Goal: Task Accomplishment & Management: Use online tool/utility

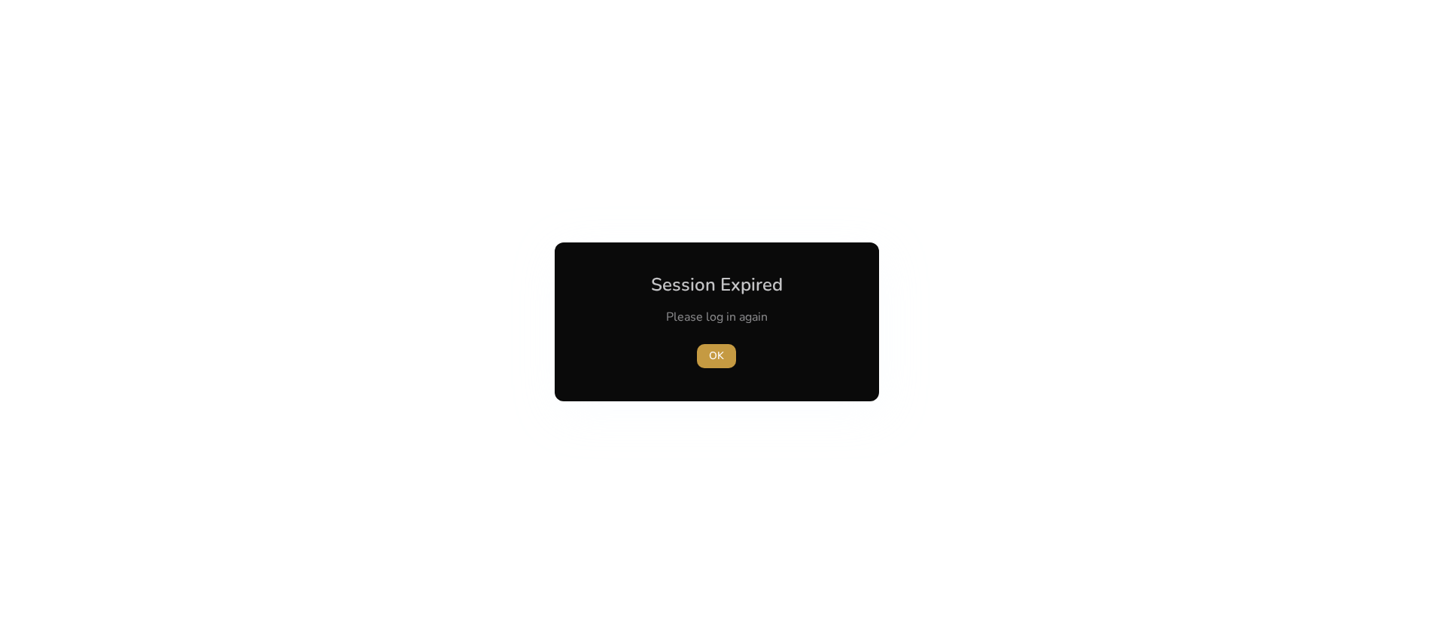
click at [718, 347] on span "button" at bounding box center [716, 356] width 39 height 36
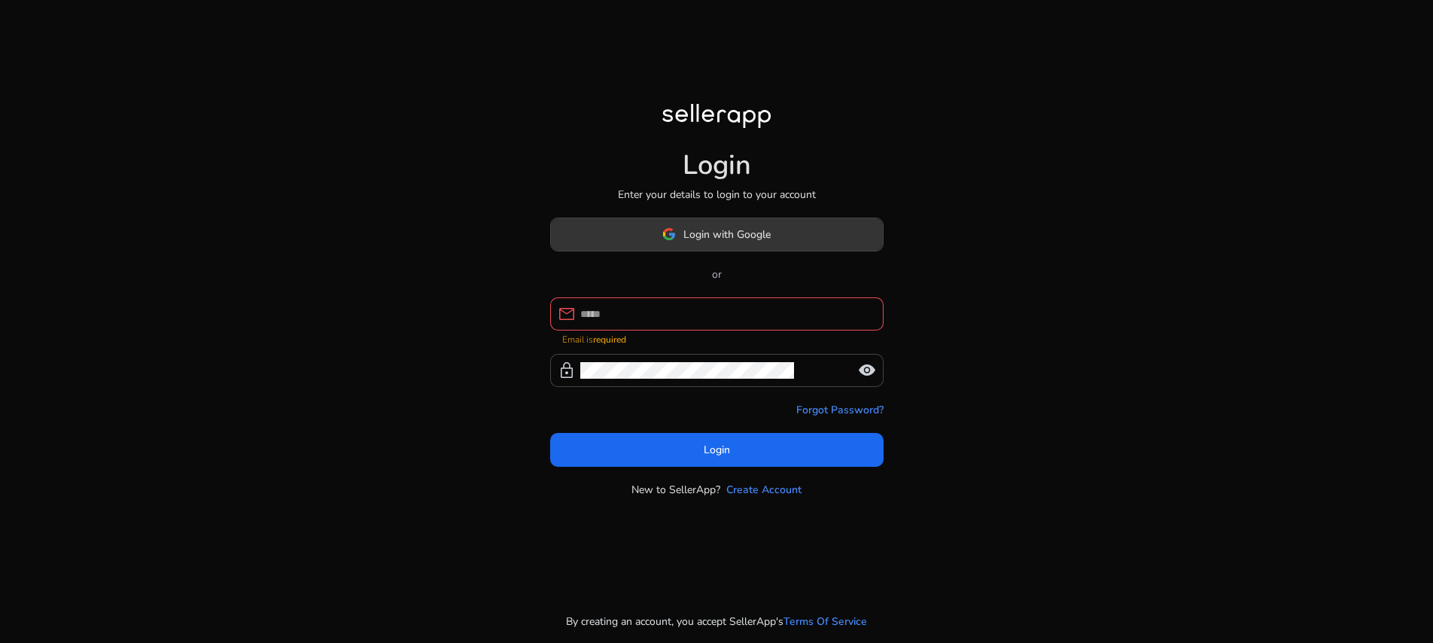
click at [682, 242] on span "Login with Google" at bounding box center [716, 234] width 108 height 16
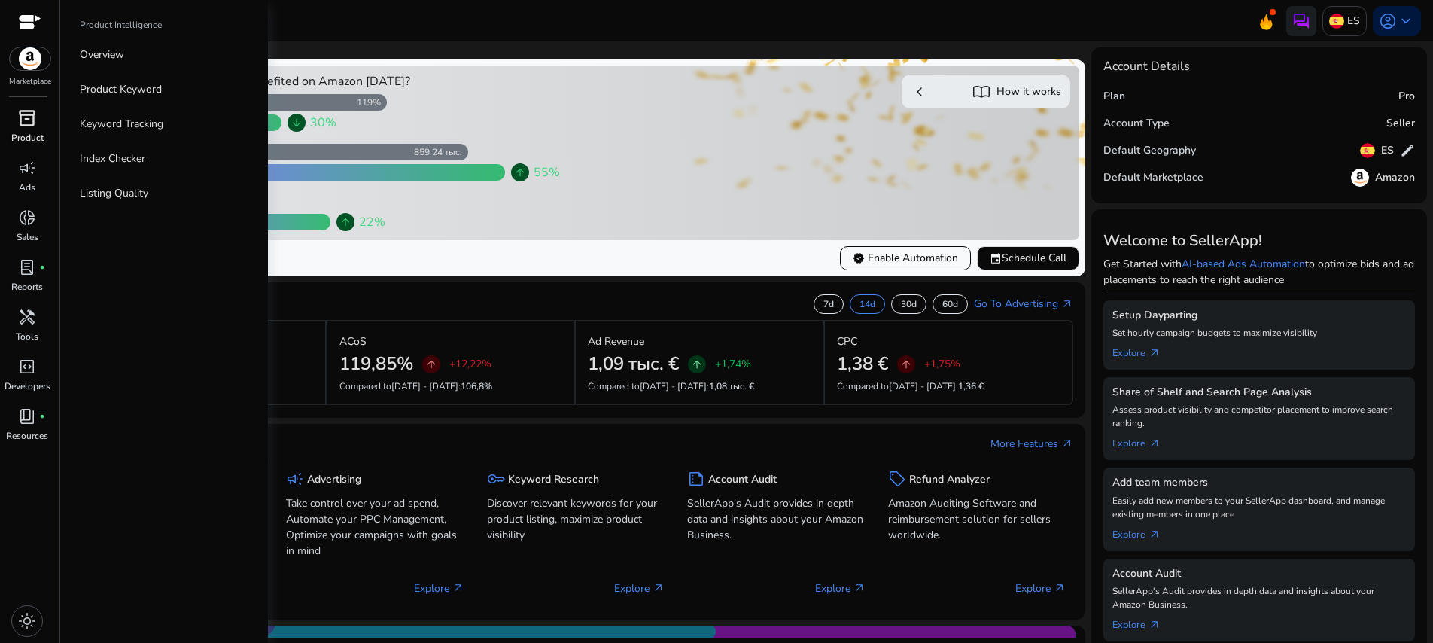
click at [26, 124] on span "inventory_2" at bounding box center [27, 118] width 18 height 18
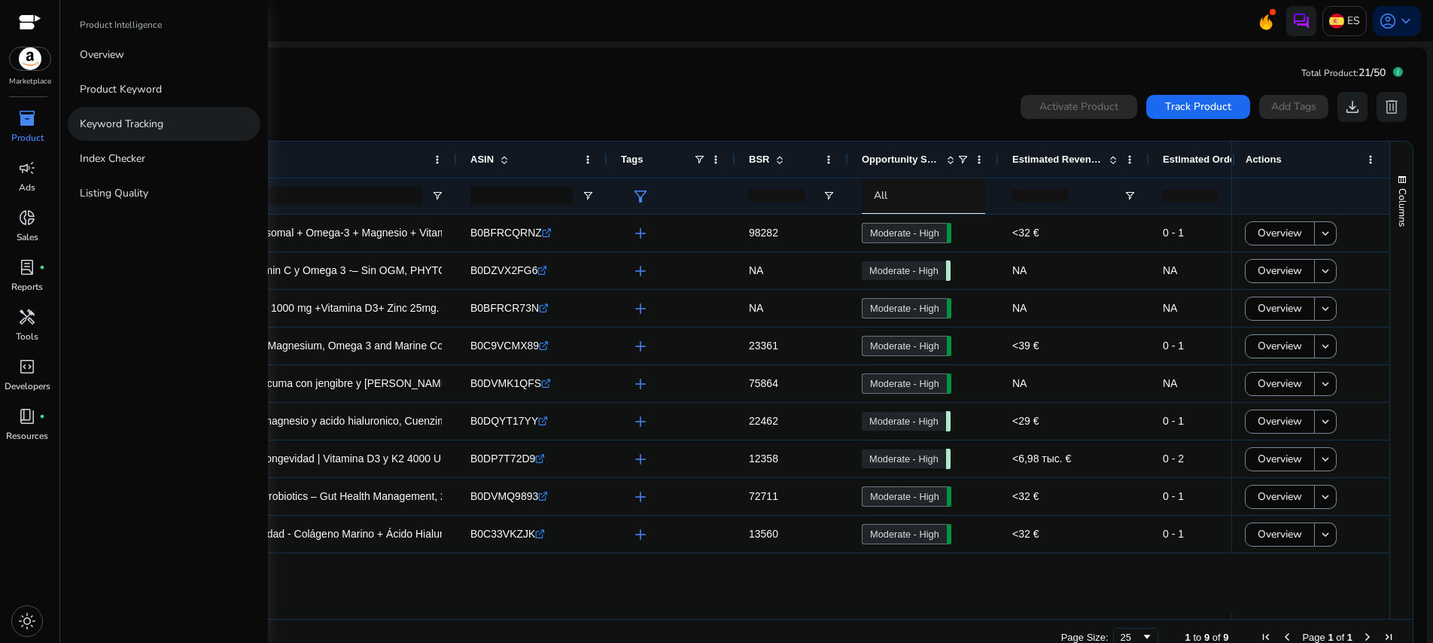
click at [106, 120] on p "Keyword Tracking" at bounding box center [122, 124] width 84 height 16
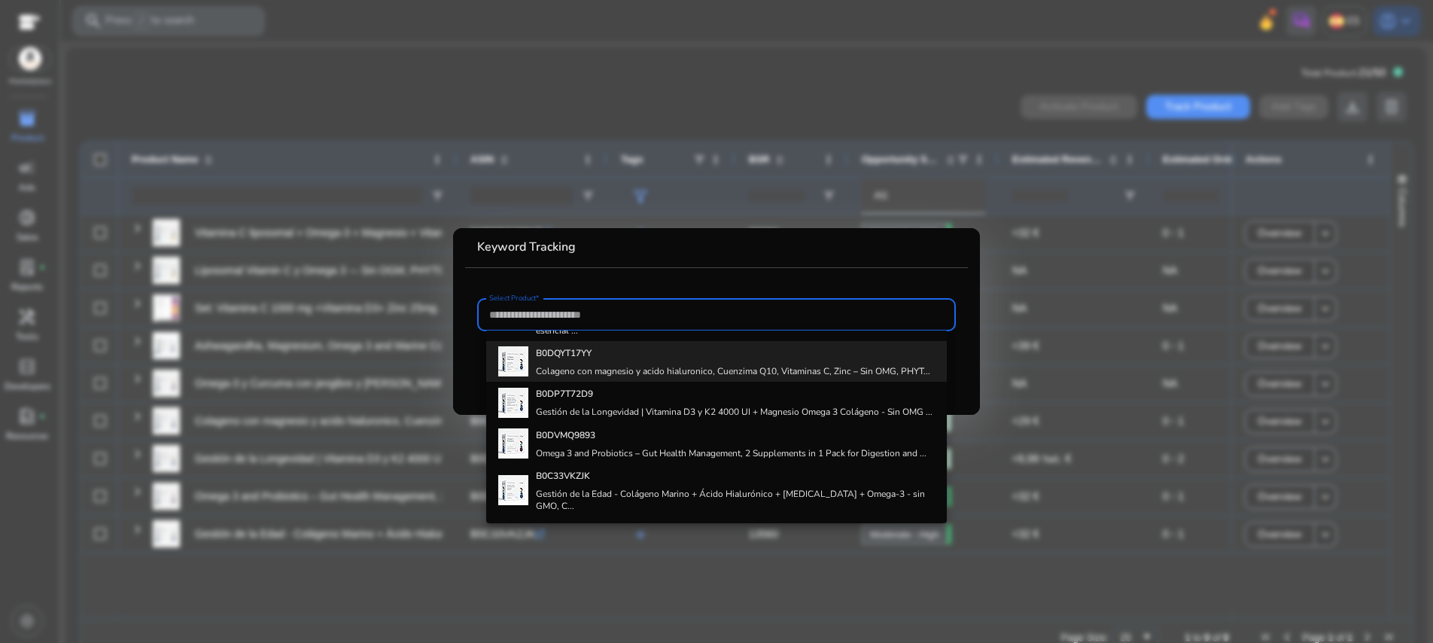
scroll to position [236, 0]
click at [587, 366] on h4 "Colageno con magnesio y acido hialuronico, Cuenzima Q10, Vitaminas C, Zinc – Si…" at bounding box center [733, 371] width 394 height 12
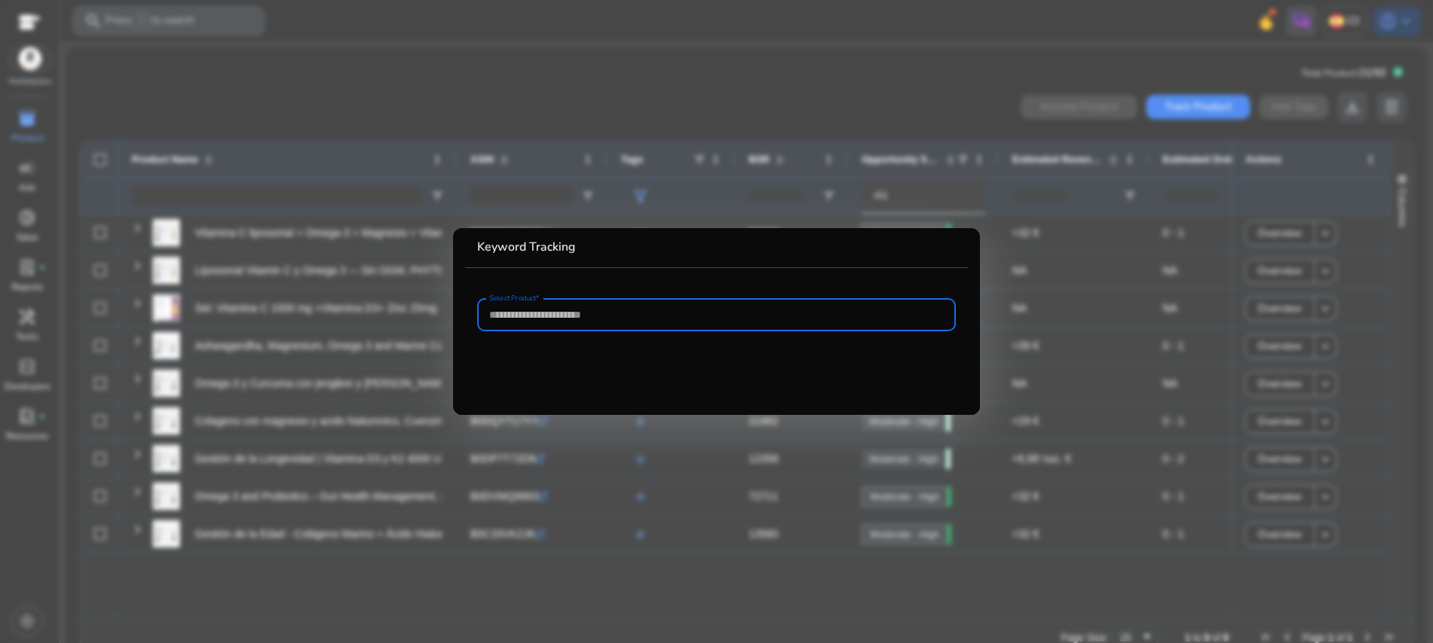
type input "**********"
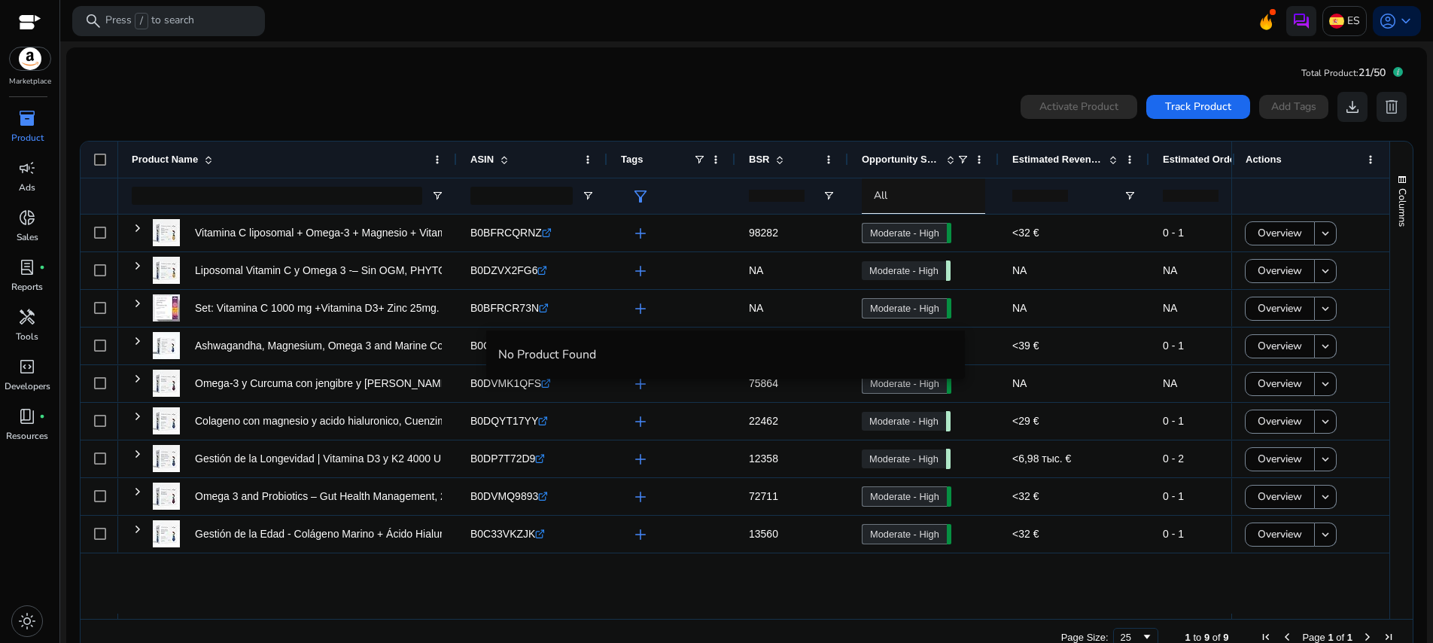
scroll to position [0, 0]
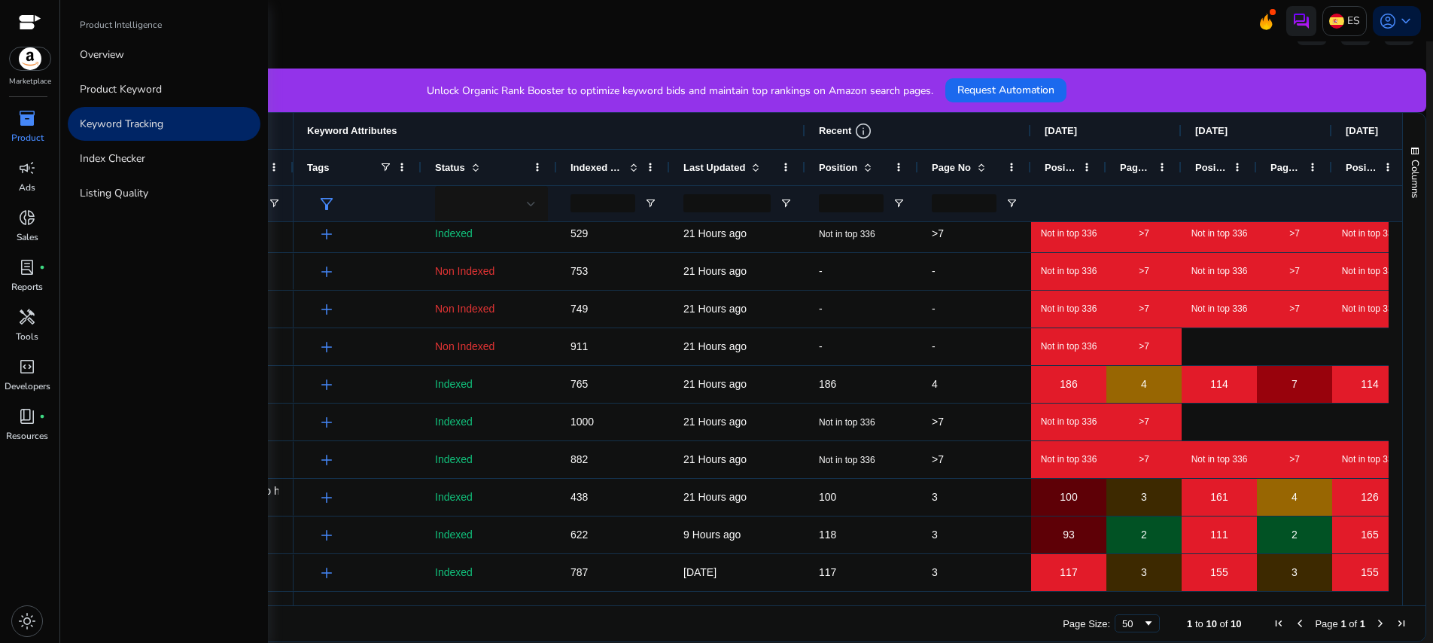
click at [138, 127] on p "Keyword Tracking" at bounding box center [122, 124] width 84 height 16
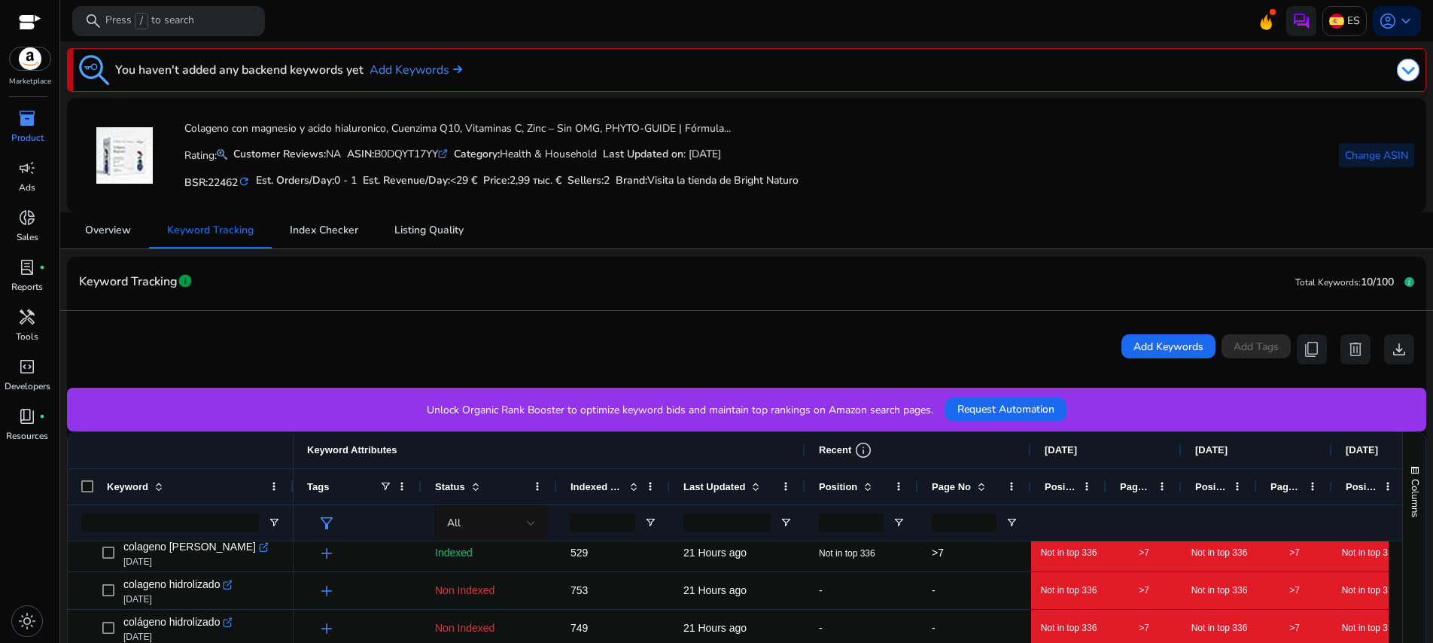
click at [1347, 157] on span "Change ASIN" at bounding box center [1376, 155] width 63 height 16
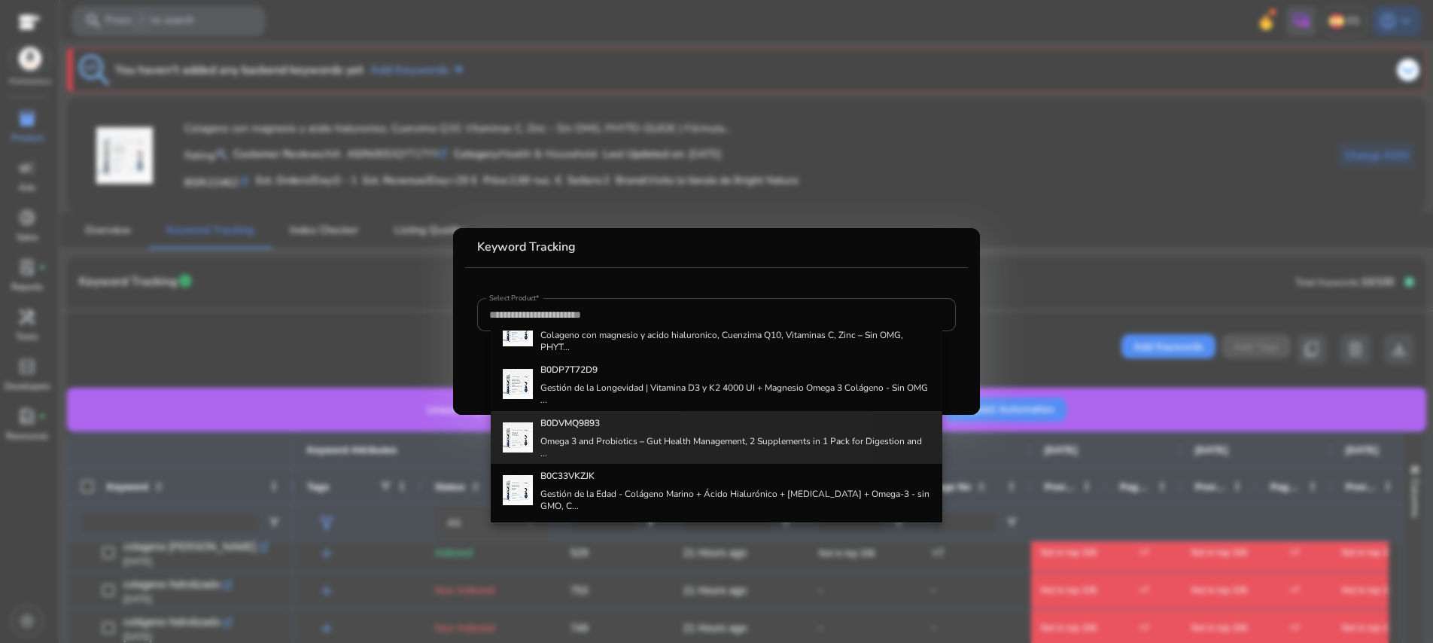
click at [716, 439] on h4 "Omega 3 and Probiotics – Gut Health Management, 2 Supplements in 1 Pack for Dig…" at bounding box center [735, 447] width 390 height 24
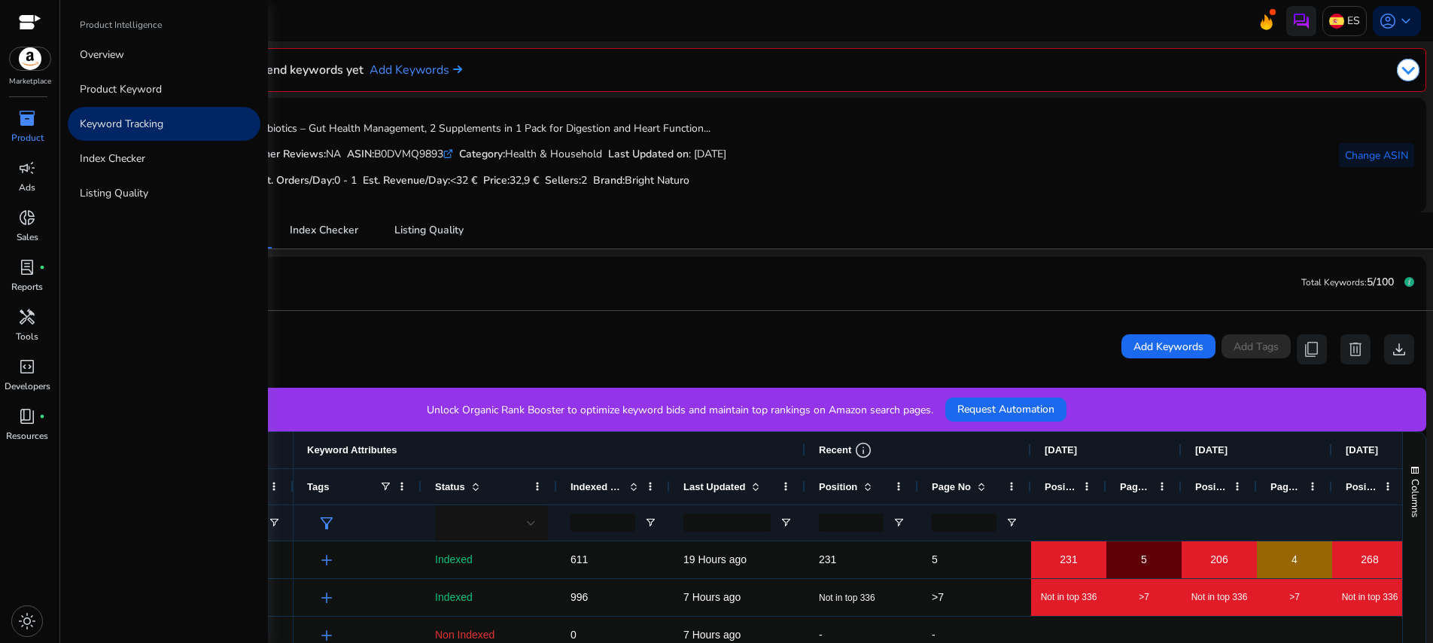
click at [132, 128] on p "Keyword Tracking" at bounding box center [122, 124] width 84 height 16
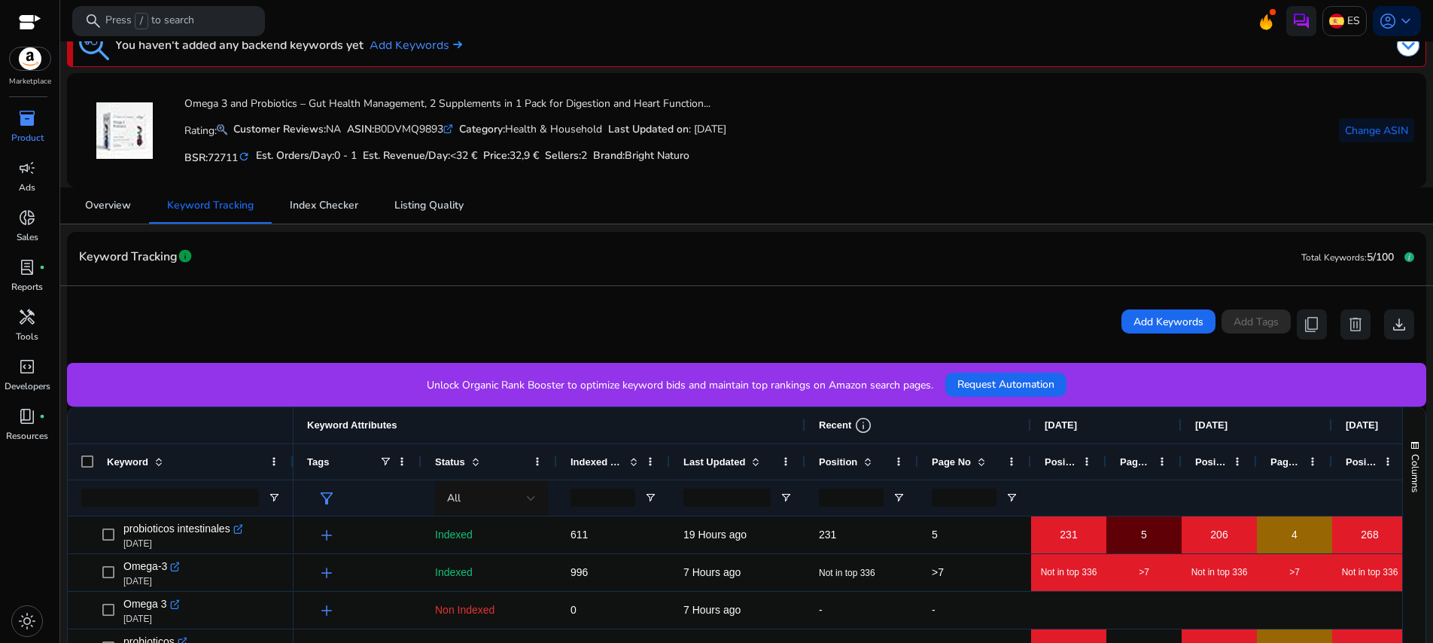
scroll to position [23, 0]
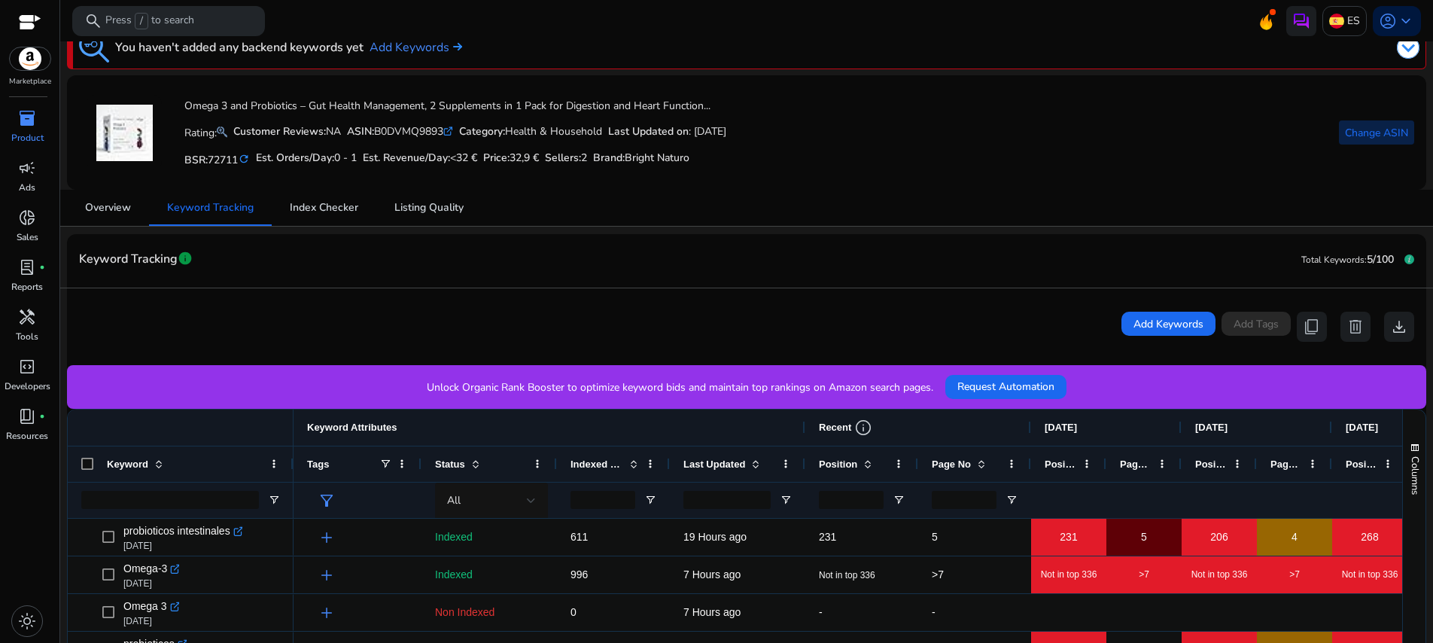
click at [1359, 135] on span "Change ASIN" at bounding box center [1376, 133] width 63 height 16
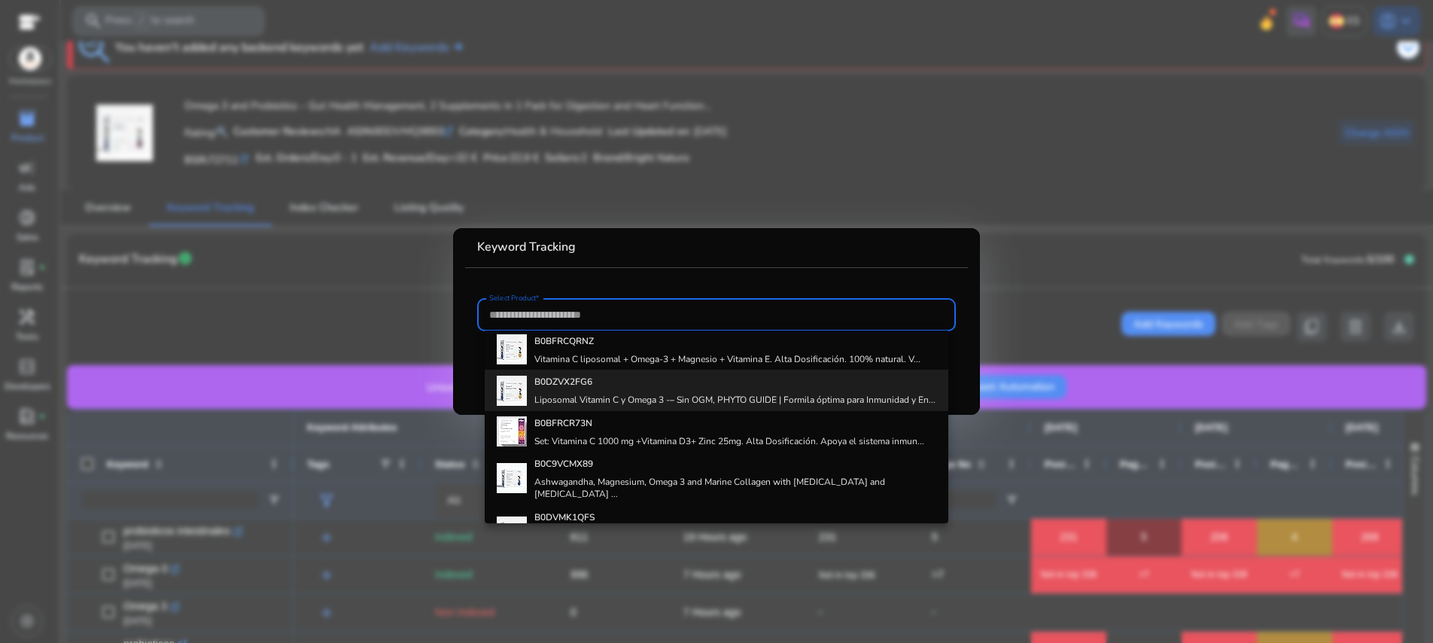
scroll to position [8, 0]
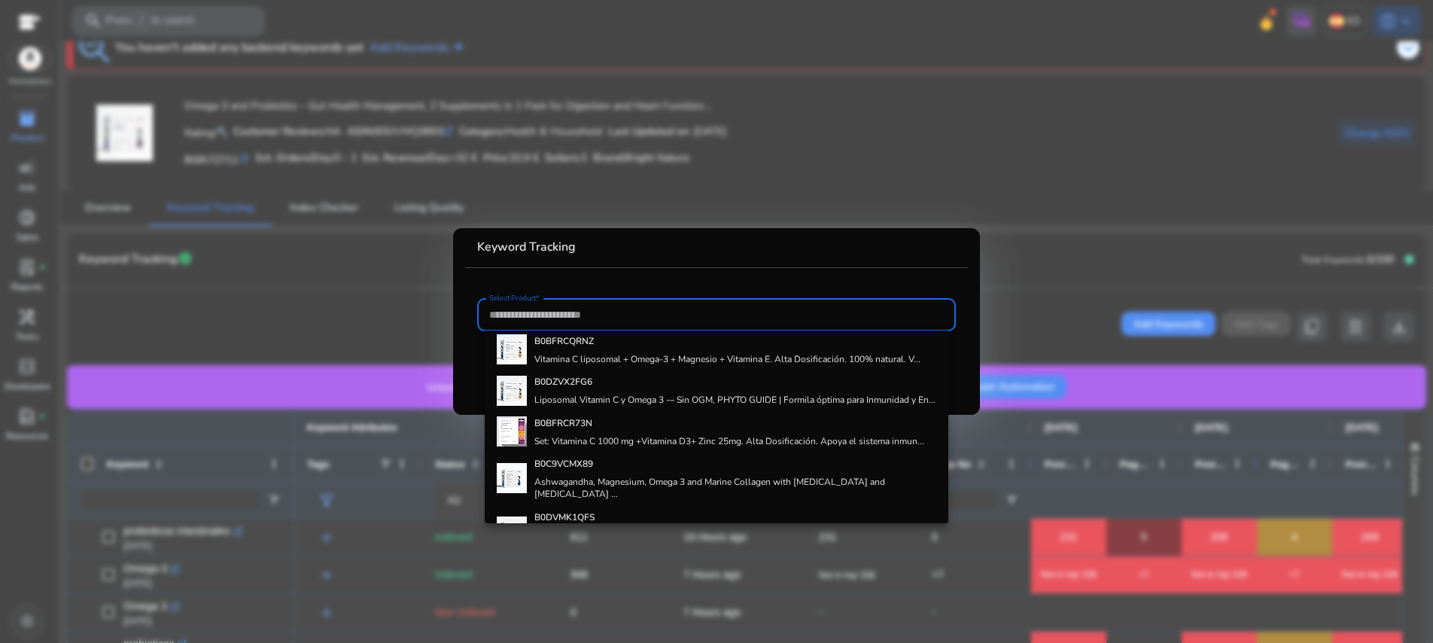
click at [698, 402] on h4 "Liposomal Vitamin C y Omega 3 -– Sin OGM, PHYTO GUIDE | Formila óptima para Inm…" at bounding box center [734, 400] width 401 height 12
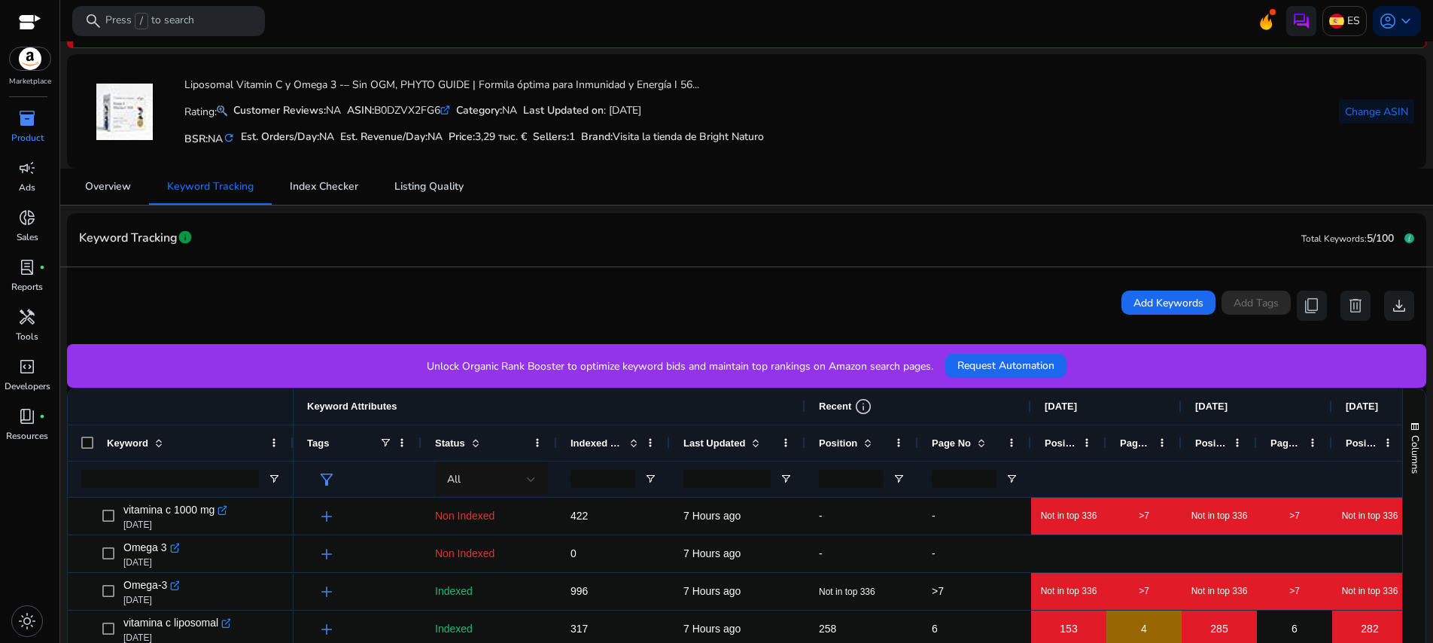
scroll to position [37, 0]
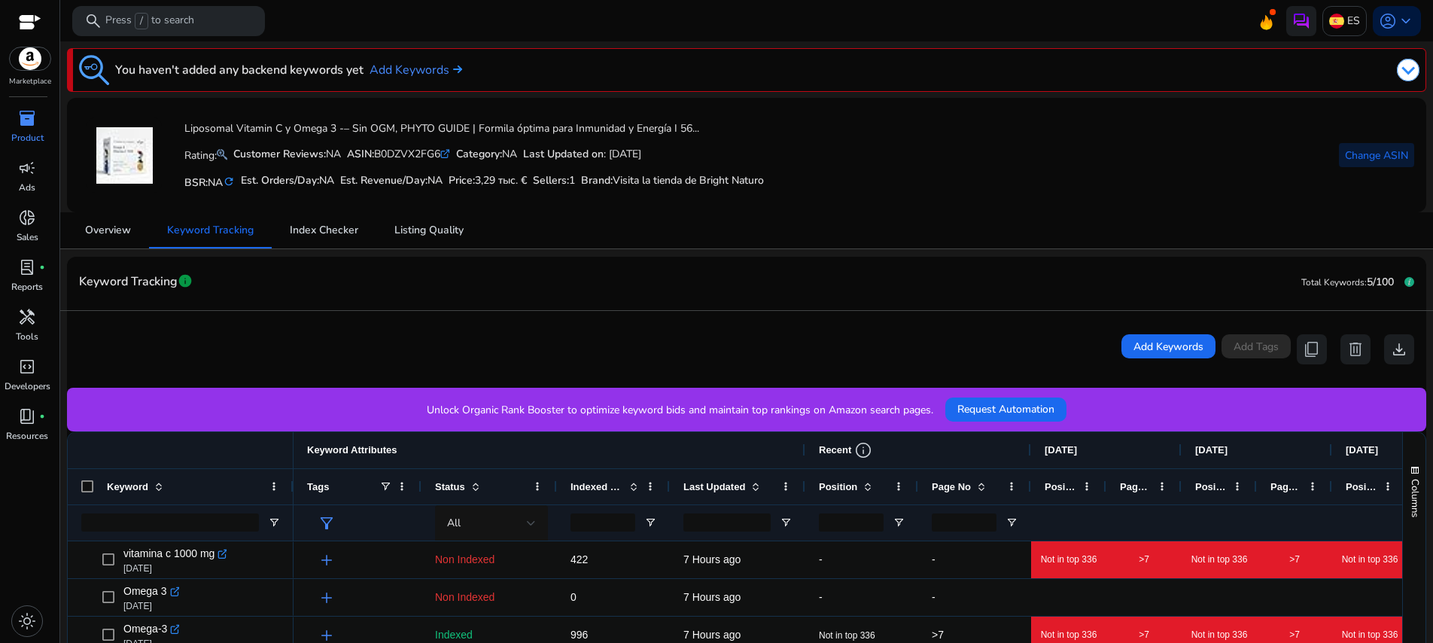
scroll to position [37, 0]
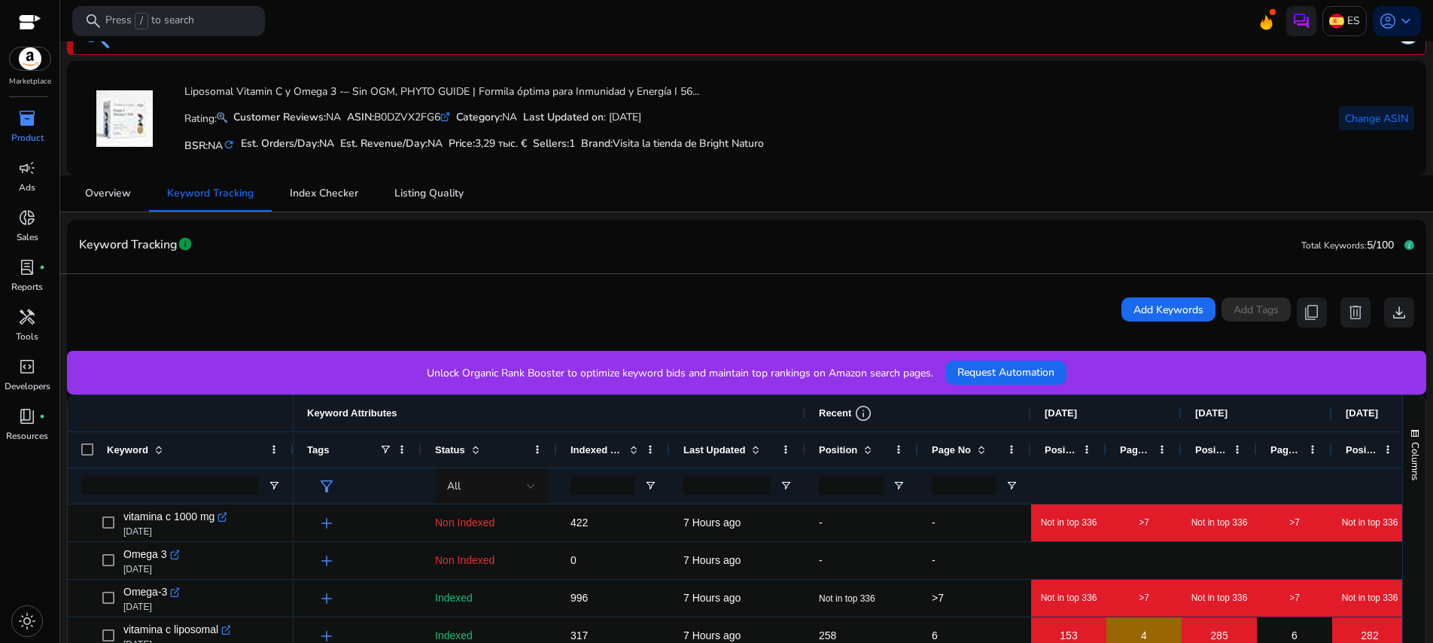
drag, startPoint x: 0, startPoint y: 0, endPoint x: 1359, endPoint y: 120, distance: 1364.3
click at [1359, 120] on span "Change ASIN" at bounding box center [1376, 119] width 63 height 16
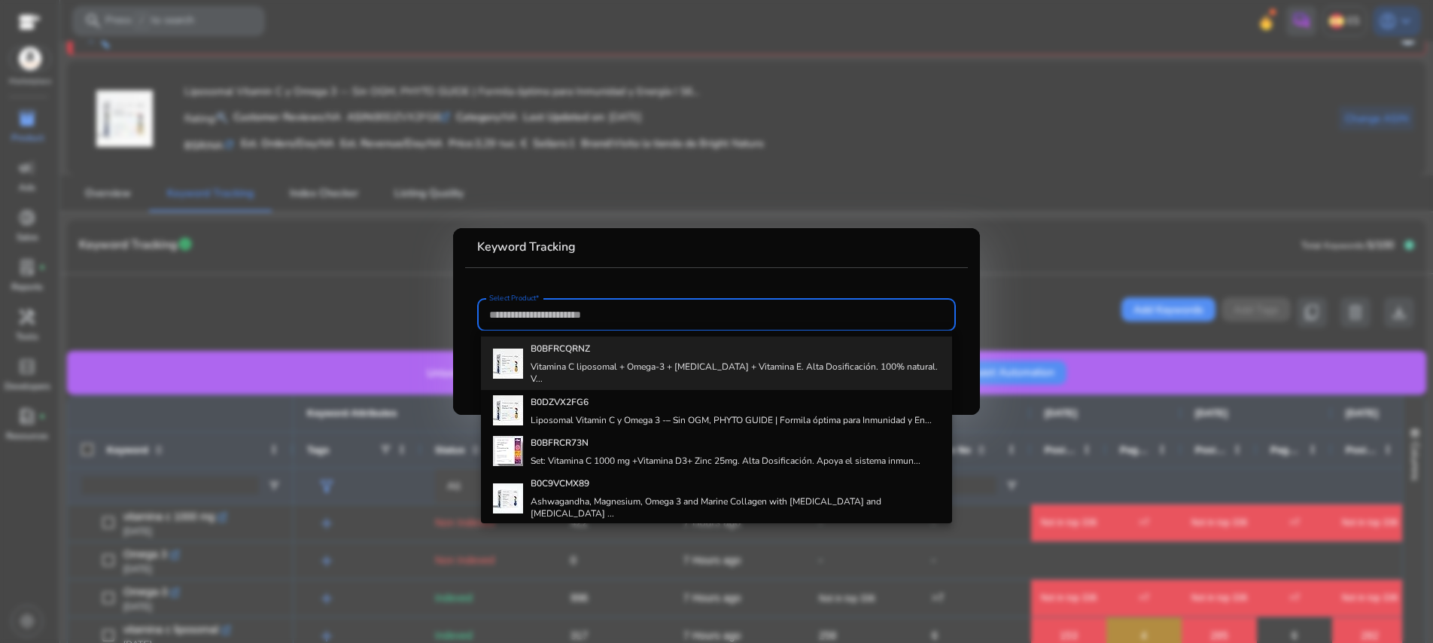
click at [797, 364] on h4 "Vitamina C liposomal + Omega-3 + [MEDICAL_DATA] + Vitamina E. Alta Dosificación…" at bounding box center [736, 372] width 410 height 24
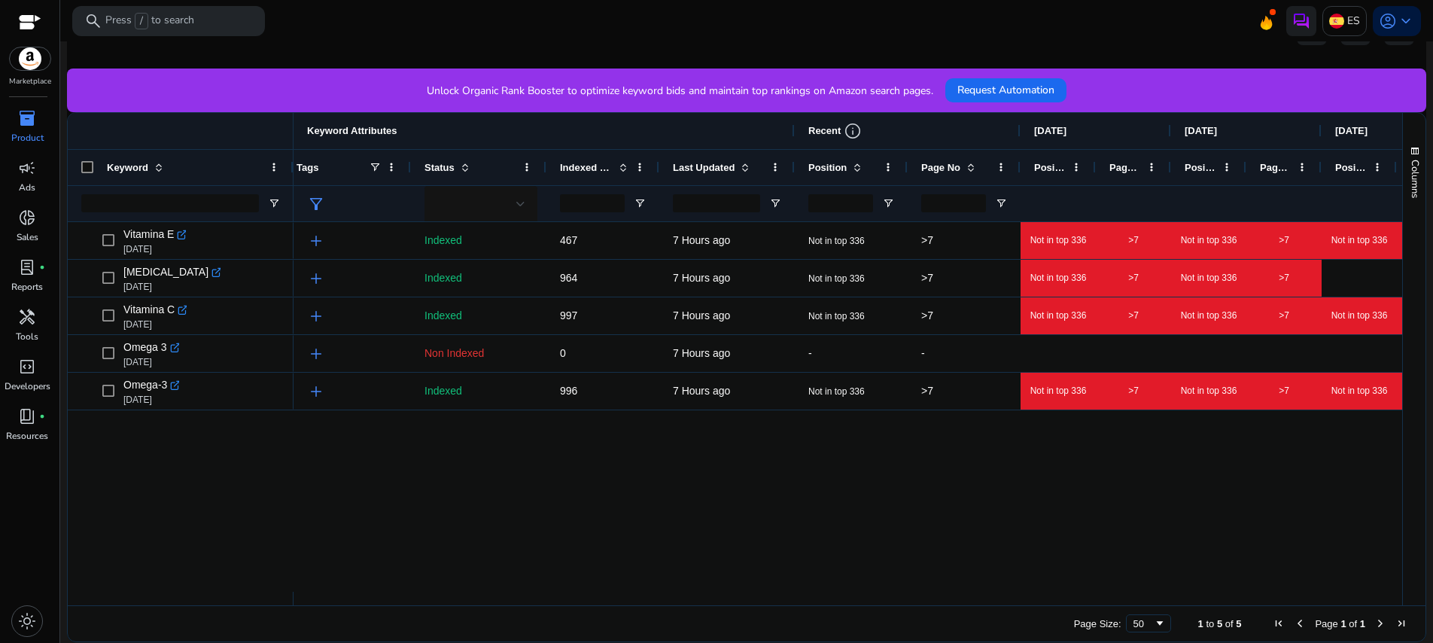
scroll to position [319, 0]
